Goal: Transaction & Acquisition: Purchase product/service

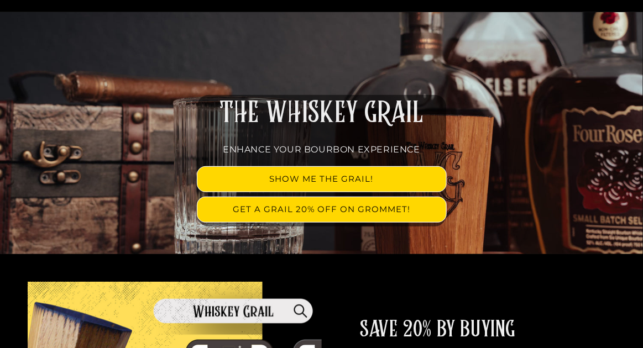
scroll to position [110, 0]
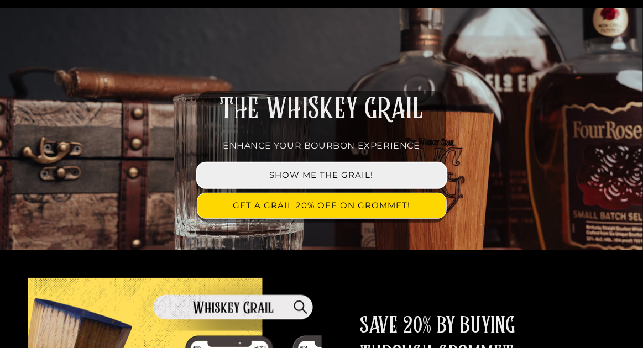
click at [341, 163] on link "SHOW ME THE GRAIL!" at bounding box center [321, 175] width 249 height 25
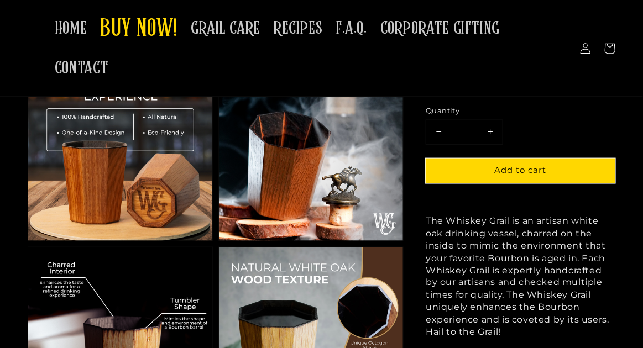
scroll to position [332, 0]
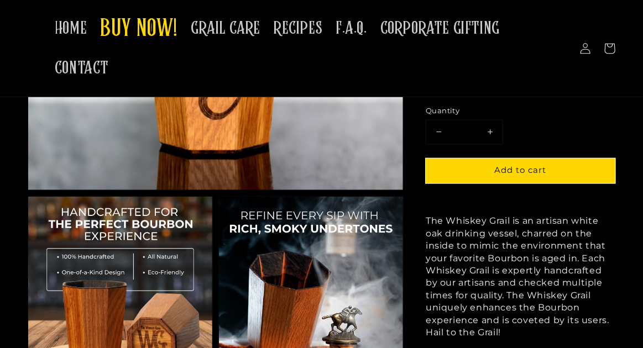
click at [489, 132] on button "Increase quantity for The Whiskey Grail Logo Grails - Single" at bounding box center [490, 133] width 25 height 24
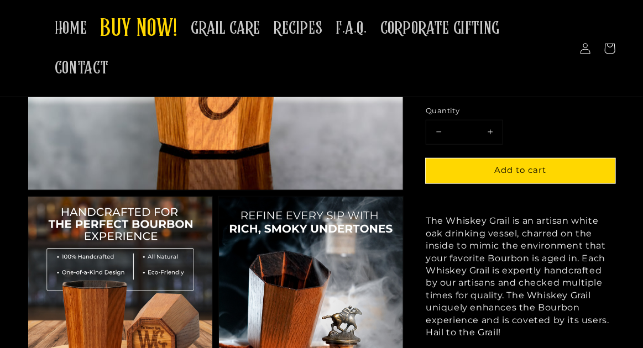
click at [489, 132] on button "Increase quantity for The Whiskey Grail Logo Grails - Single" at bounding box center [490, 133] width 25 height 24
click at [438, 133] on button "Decrease quantity for The Whiskey Grail Logo Grails - Single" at bounding box center [438, 133] width 25 height 24
click at [440, 130] on button "Decrease quantity for The Whiskey Grail Logo Grails - Single" at bounding box center [438, 133] width 25 height 24
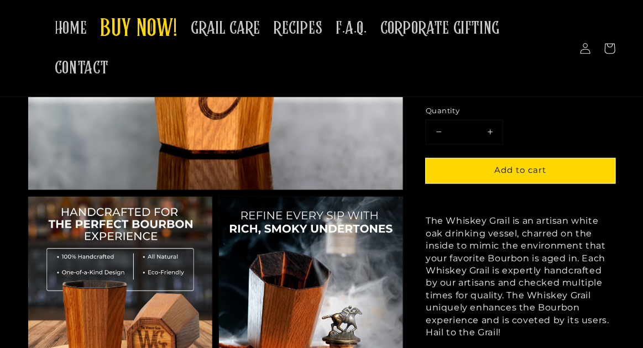
click at [440, 130] on button "Decrease quantity for The Whiskey Grail Logo Grails - Single" at bounding box center [438, 133] width 25 height 24
type input "*"
click at [440, 130] on button "Decrease quantity for The Whiskey Grail Logo Grails - Single" at bounding box center [438, 133] width 25 height 24
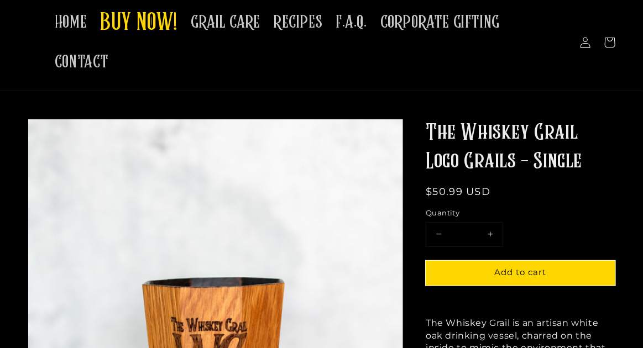
scroll to position [55, 0]
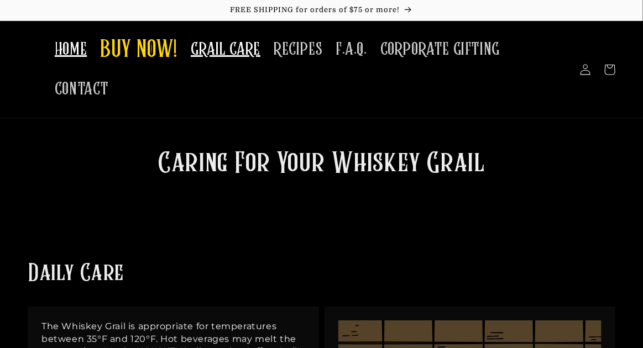
click at [79, 55] on span "HOME" at bounding box center [71, 50] width 32 height 22
